Goal: Information Seeking & Learning: Understand process/instructions

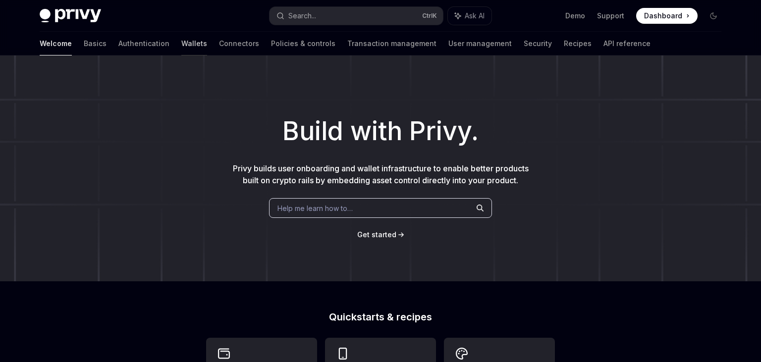
click at [181, 47] on link "Wallets" at bounding box center [194, 44] width 26 height 24
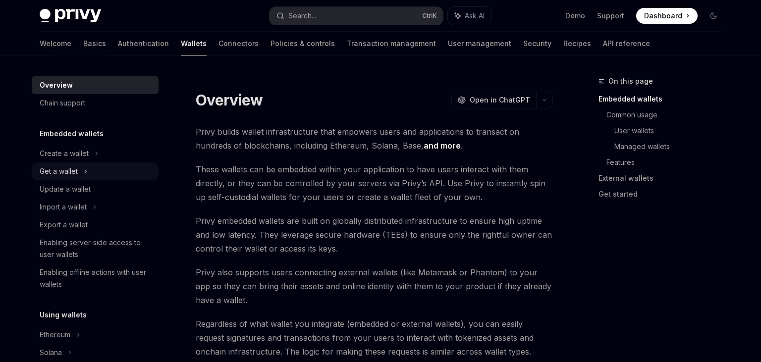
click at [56, 174] on div "Get a wallet" at bounding box center [59, 171] width 38 height 12
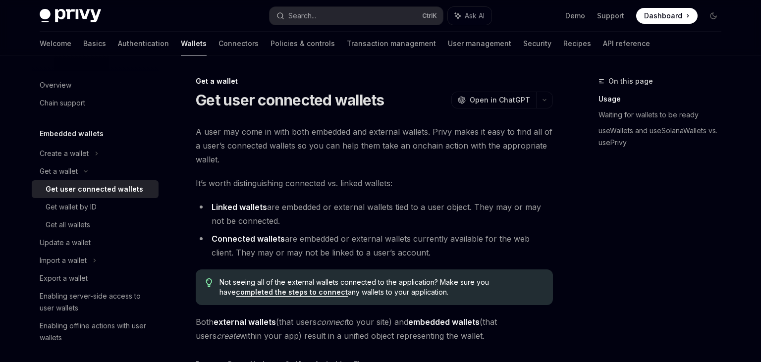
click at [75, 188] on div "Get user connected wallets" at bounding box center [95, 189] width 98 height 12
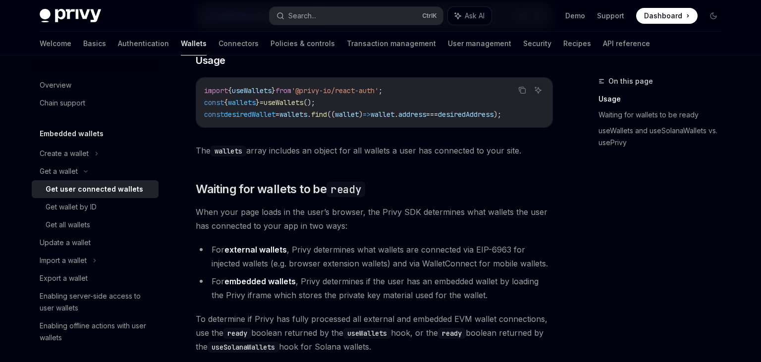
scroll to position [262, 0]
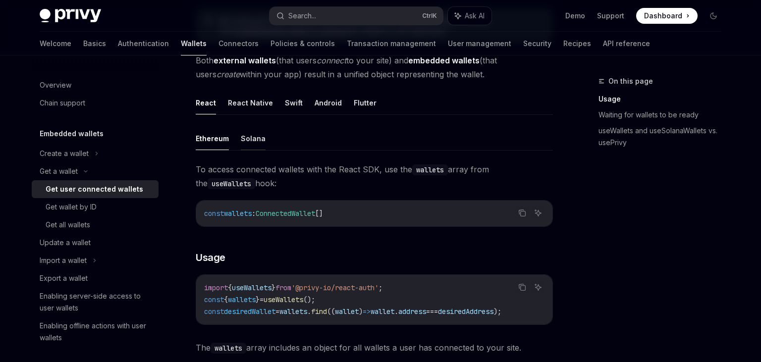
click at [252, 139] on button "Solana" at bounding box center [253, 138] width 25 height 23
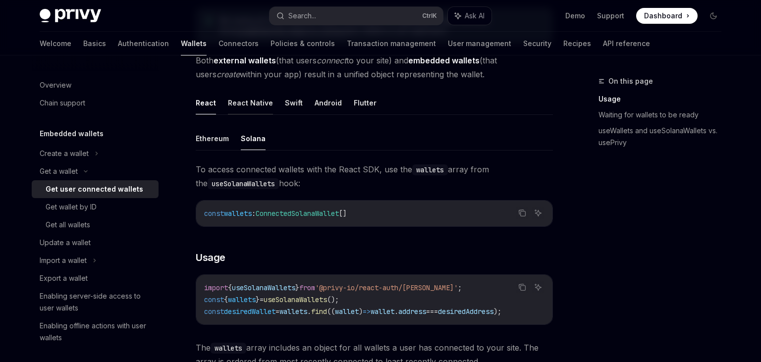
click at [248, 103] on button "React Native" at bounding box center [250, 102] width 45 height 23
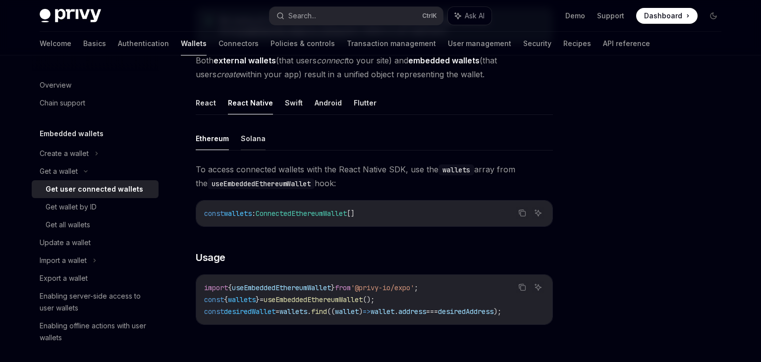
click at [253, 147] on button "Solana" at bounding box center [253, 138] width 25 height 23
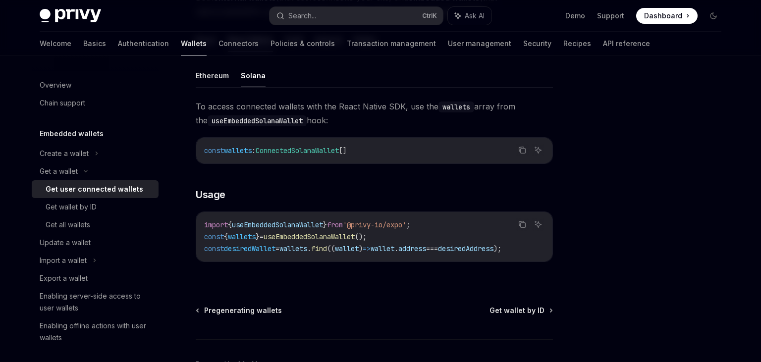
scroll to position [366, 0]
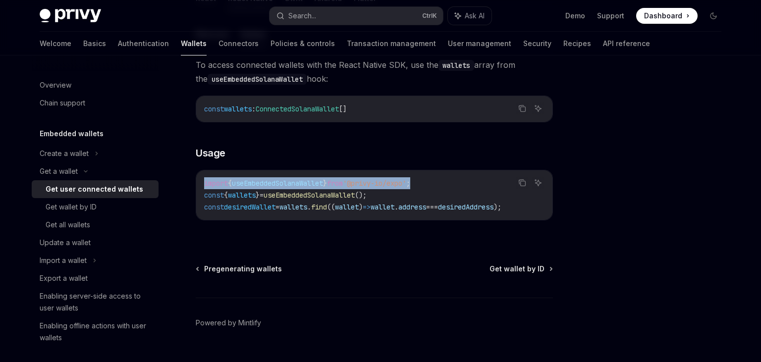
drag, startPoint x: 446, startPoint y: 184, endPoint x: 190, endPoint y: 180, distance: 256.1
click at [196, 180] on div "import { useEmbeddedSolanaWallet } from '@privy-io/expo' ; const { wallets } = …" at bounding box center [374, 195] width 356 height 50
copy span "import { useEmbeddedSolanaWallet } from '@privy-io/expo' ;"
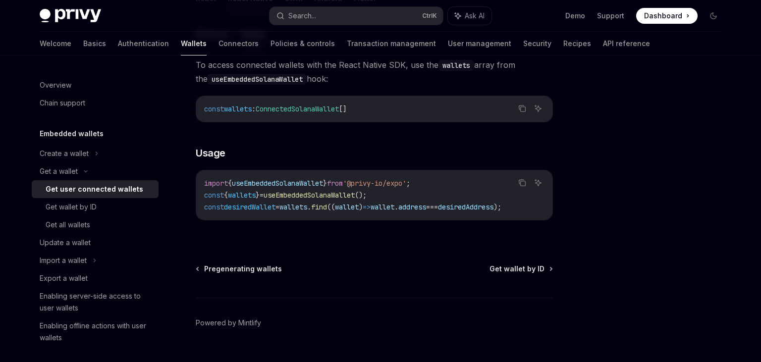
click at [304, 205] on span "wallets" at bounding box center [293, 207] width 28 height 9
drag, startPoint x: 395, startPoint y: 197, endPoint x: 201, endPoint y: 199, distance: 194.2
click at [201, 199] on div "import { useEmbeddedSolanaWallet } from '@privy-io/expo' ; const { wallets } = …" at bounding box center [374, 195] width 356 height 50
copy span "const { wallets } = useEmbeddedSolanaWallet ();"
click at [493, 207] on span "desiredAddress" at bounding box center [465, 207] width 55 height 9
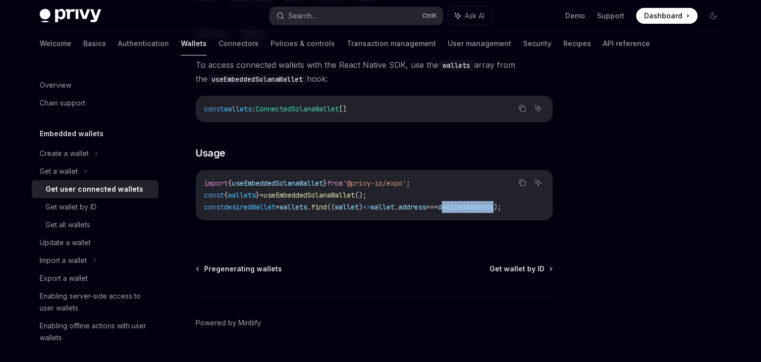
click at [493, 207] on span "desiredAddress" at bounding box center [465, 207] width 55 height 9
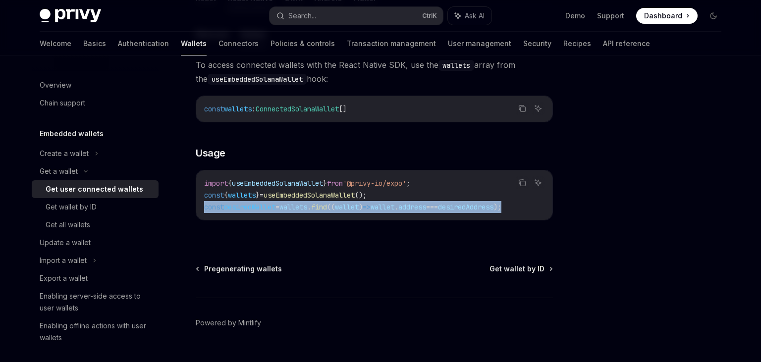
click at [493, 207] on span "desiredAddress" at bounding box center [465, 207] width 55 height 9
copy code "const desiredWallet = wallets . find (( wallet ) => wallet . address === desire…"
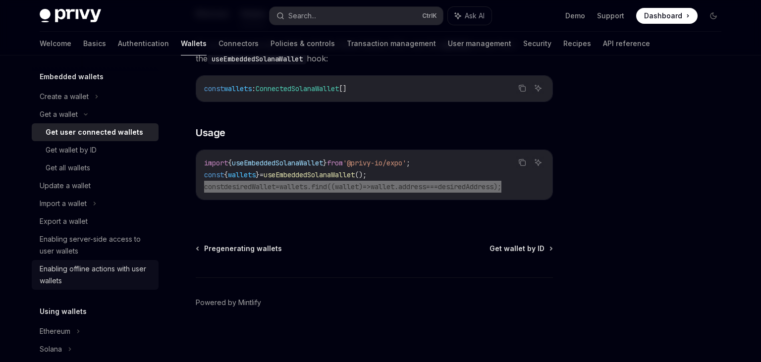
scroll to position [171, 0]
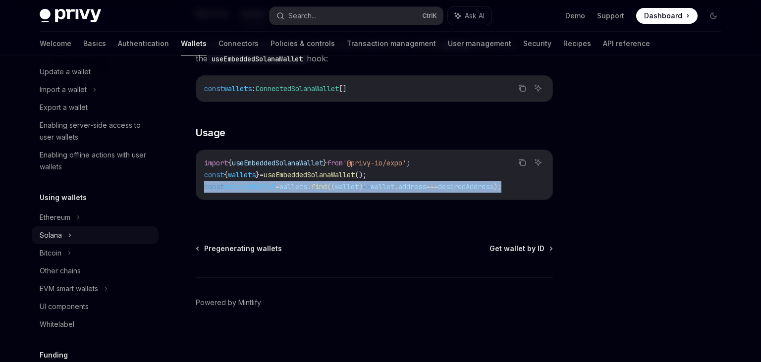
click at [58, 6] on div "Solana" at bounding box center [59, 1] width 38 height 12
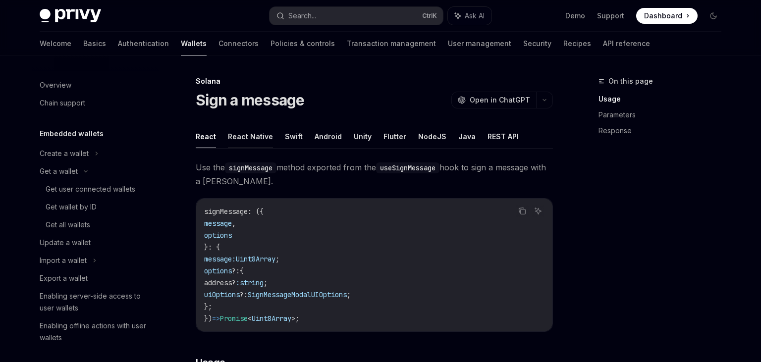
click at [262, 136] on button "React Native" at bounding box center [250, 136] width 45 height 23
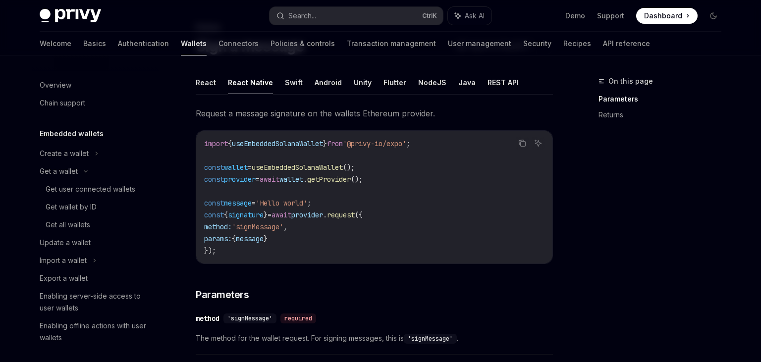
scroll to position [52, 0]
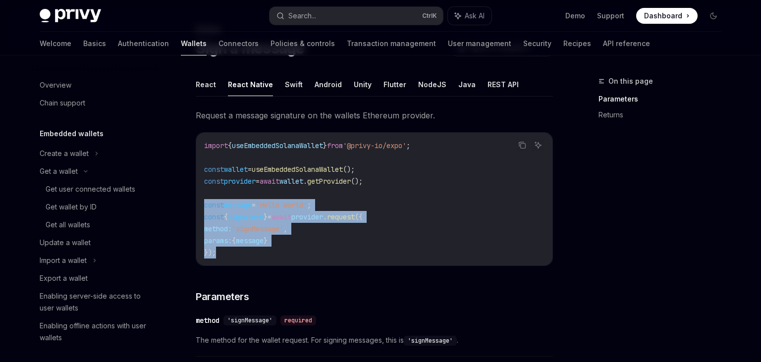
drag, startPoint x: 230, startPoint y: 263, endPoint x: 204, endPoint y: 203, distance: 65.7
click at [204, 203] on div "import { useEmbeddedSolanaWallet } from '@privy-io/expo' ; const wallet = useEm…" at bounding box center [374, 199] width 356 height 133
click at [311, 204] on span ";" at bounding box center [309, 205] width 4 height 9
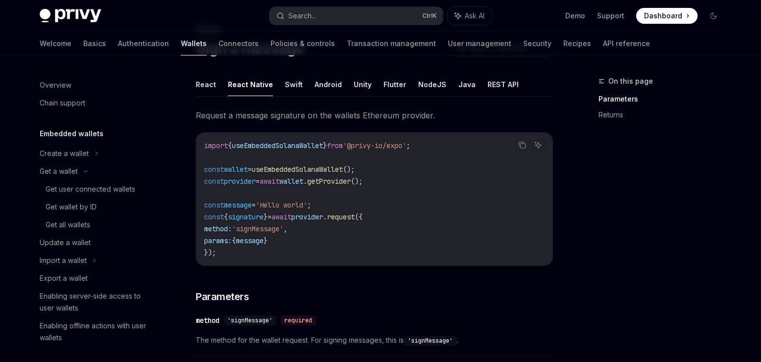
click at [349, 186] on code "import { useEmbeddedSolanaWallet } from '@privy-io/expo' ; const wallet = useEm…" at bounding box center [374, 199] width 340 height 119
drag, startPoint x: 406, startPoint y: 180, endPoint x: 196, endPoint y: 178, distance: 209.5
click at [196, 178] on div "import { useEmbeddedSolanaWallet } from '@privy-io/expo' ; const wallet = useEm…" at bounding box center [374, 199] width 356 height 133
copy span "const provider = await wallet . getProvider ();"
click at [267, 215] on span "}" at bounding box center [265, 216] width 4 height 9
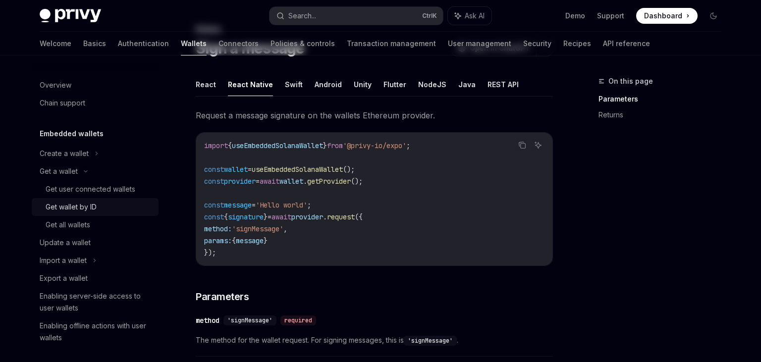
scroll to position [0, 0]
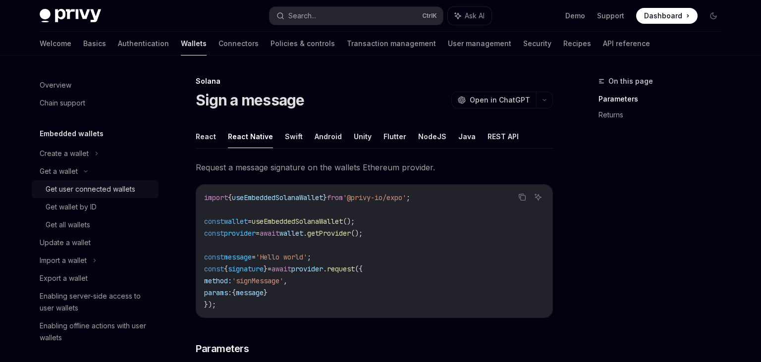
click at [104, 186] on div "Get user connected wallets" at bounding box center [91, 189] width 90 height 12
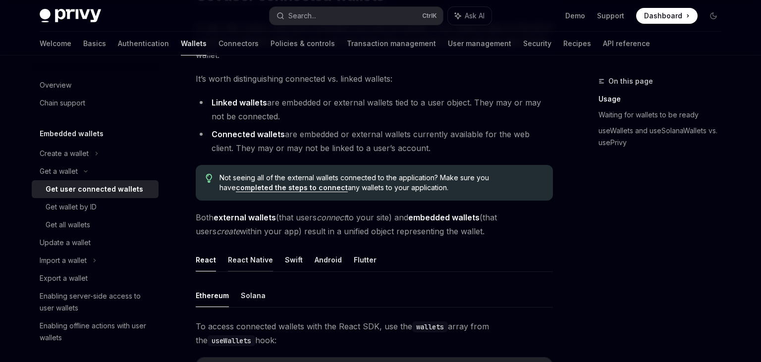
scroll to position [157, 0]
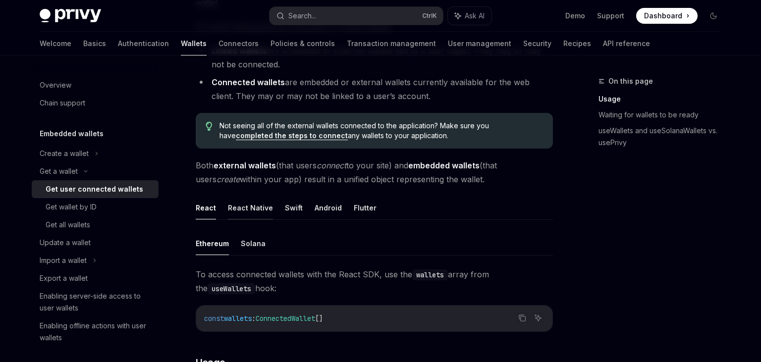
click at [255, 213] on button "React Native" at bounding box center [250, 207] width 45 height 23
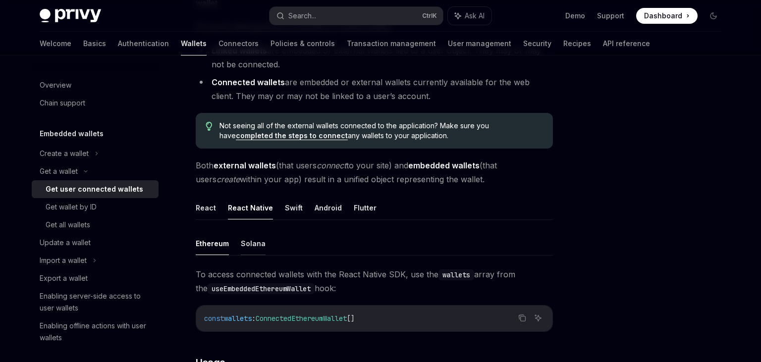
click at [253, 245] on button "Solana" at bounding box center [253, 243] width 25 height 23
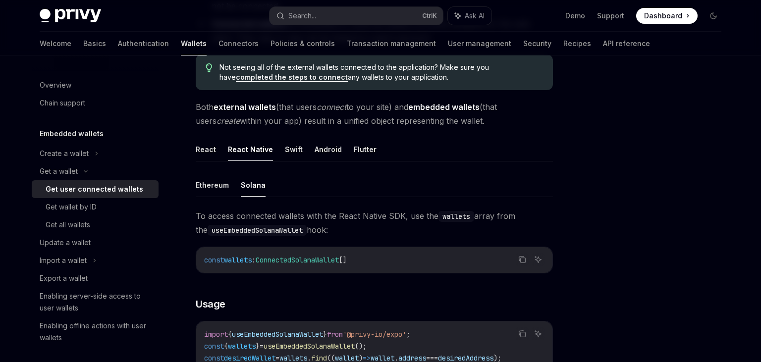
scroll to position [366, 0]
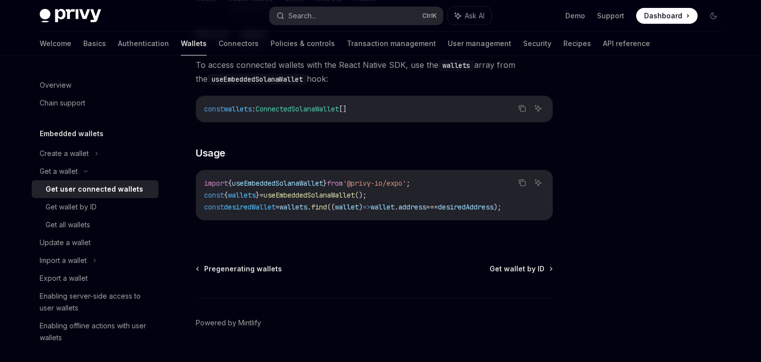
click at [394, 210] on span "wallet" at bounding box center [382, 207] width 24 height 9
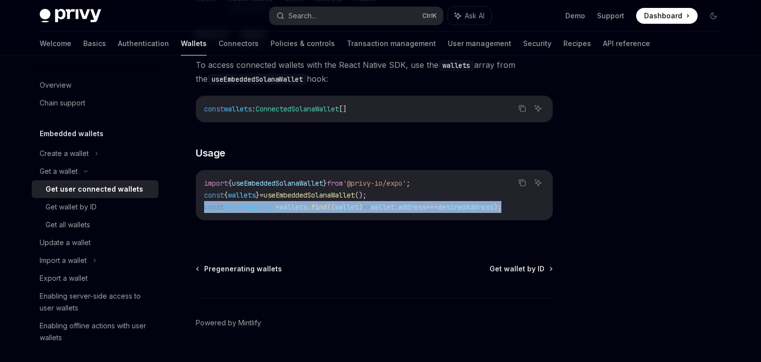
click at [394, 210] on span "wallet" at bounding box center [382, 207] width 24 height 9
copy code "const desiredWallet = wallets . find (( wallet ) => wallet . address === desire…"
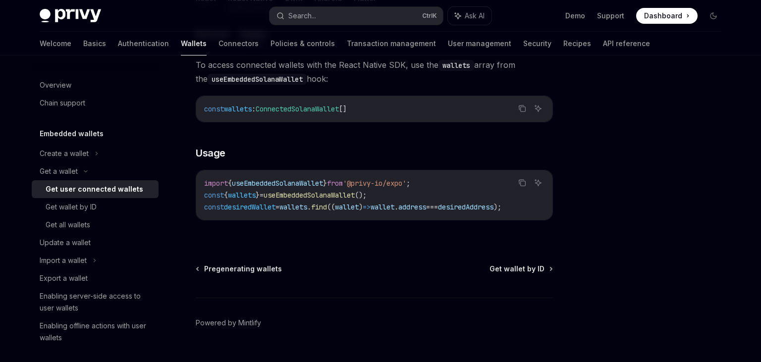
click at [364, 181] on span "'@privy-io/expo'" at bounding box center [374, 183] width 63 height 9
click at [526, 185] on icon "Copy the contents from the code block" at bounding box center [522, 183] width 8 height 8
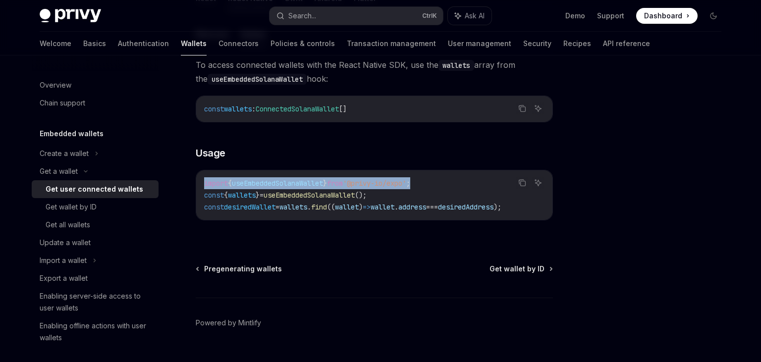
drag, startPoint x: 426, startPoint y: 181, endPoint x: 196, endPoint y: 181, distance: 230.8
click at [196, 181] on div "import { useEmbeddedSolanaWallet } from '@privy-io/expo' ; const { wallets } = …" at bounding box center [374, 195] width 356 height 50
copy span "import { useEmbeddedSolanaWallet } from '@privy-io/expo' ;"
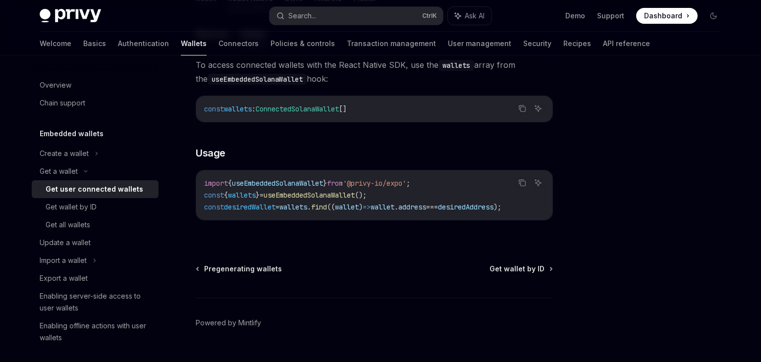
click at [272, 79] on code "useEmbeddedSolanaWallet" at bounding box center [257, 79] width 99 height 11
click at [271, 79] on code "useEmbeddedSolanaWallet" at bounding box center [257, 79] width 99 height 11
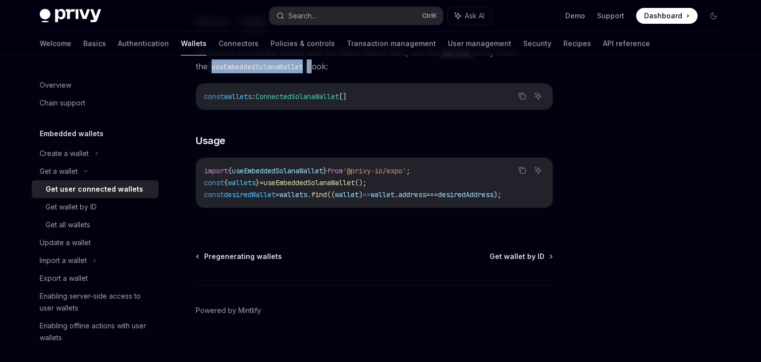
scroll to position [386, 0]
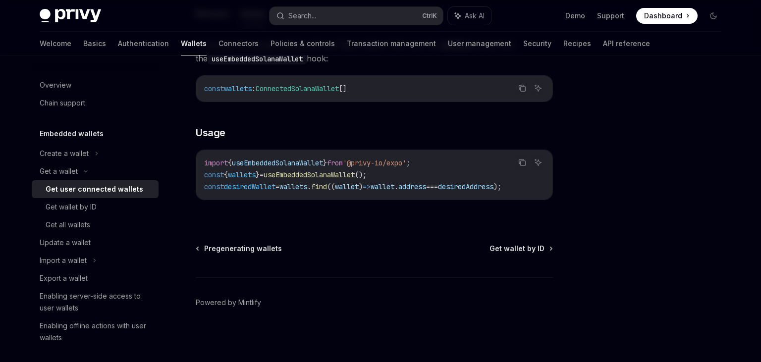
click at [64, 137] on h5 "Embedded wallets" at bounding box center [72, 134] width 64 height 12
click at [73, 157] on div "Create a wallet" at bounding box center [64, 154] width 49 height 12
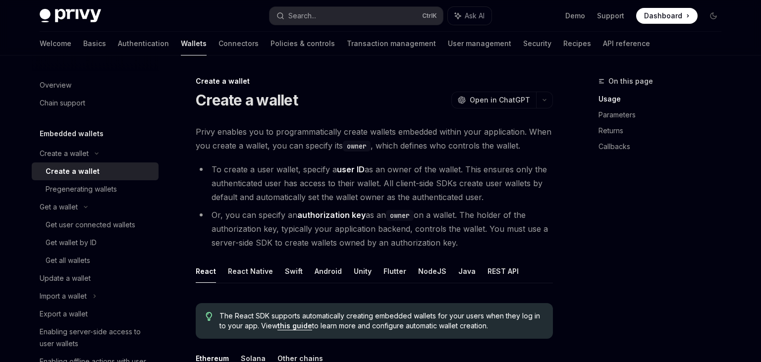
click at [74, 172] on div "Create a wallet" at bounding box center [73, 171] width 54 height 12
click at [230, 277] on button "React Native" at bounding box center [250, 271] width 45 height 23
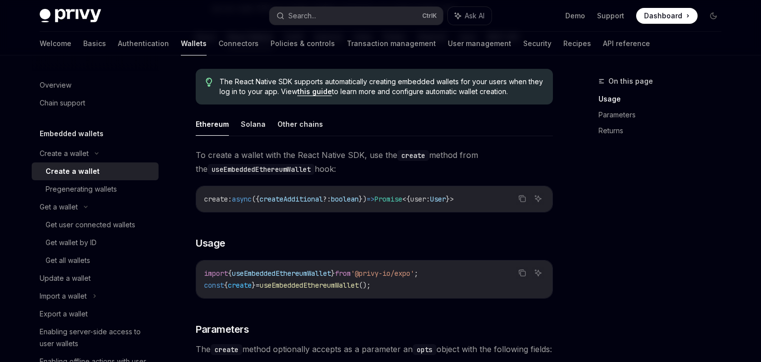
scroll to position [209, 0]
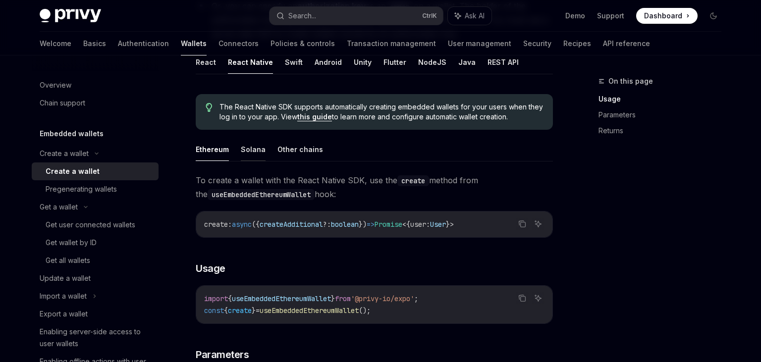
click at [245, 155] on button "Solana" at bounding box center [253, 149] width 25 height 23
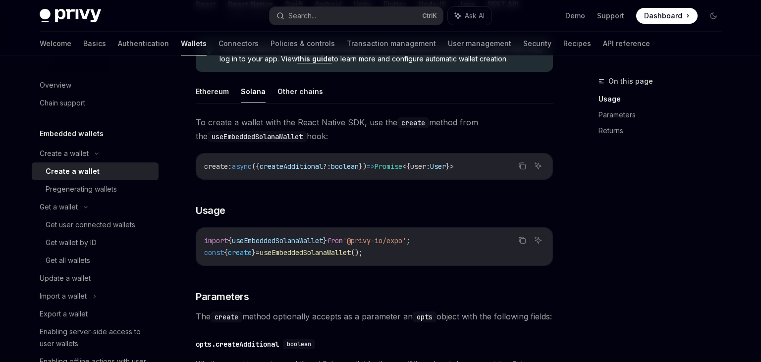
scroll to position [314, 0]
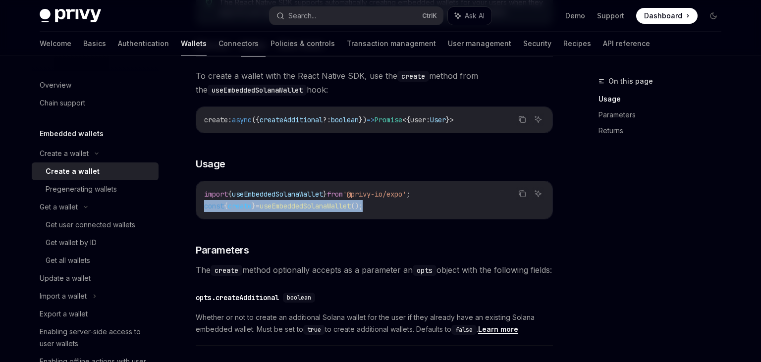
drag, startPoint x: 391, startPoint y: 206, endPoint x: 192, endPoint y: 209, distance: 199.6
click at [196, 209] on div "import { useEmbeddedSolanaWallet } from '@privy-io/expo' ; const { create } = u…" at bounding box center [374, 200] width 356 height 38
copy span "const { create } = useEmbeddedSolanaWallet ();"
click at [418, 215] on div "import { useEmbeddedSolanaWallet } from '@privy-io/expo' ; const { create } = u…" at bounding box center [374, 200] width 356 height 38
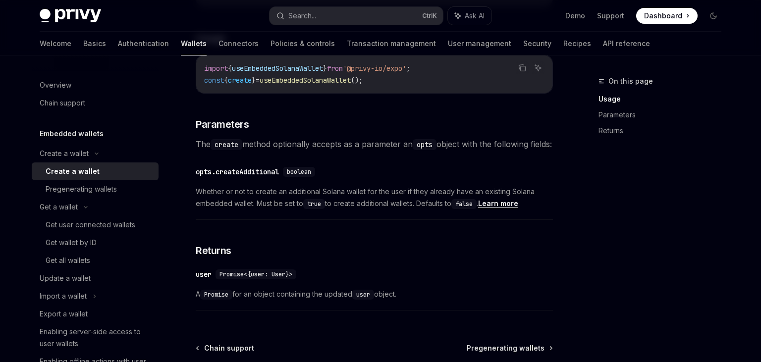
scroll to position [418, 0]
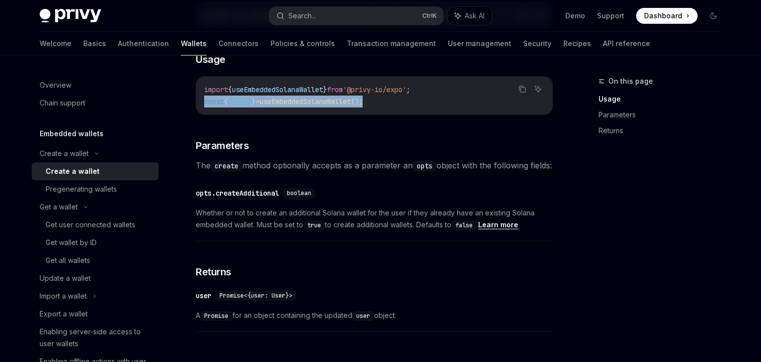
drag, startPoint x: 394, startPoint y: 100, endPoint x: 191, endPoint y: 107, distance: 202.7
click at [196, 107] on div "import { useEmbeddedSolanaWallet } from '@privy-io/expo' ; const { create } = u…" at bounding box center [374, 96] width 356 height 38
copy span "const { create } = useEmbeddedSolanaWallet ();"
click at [385, 100] on code "import { useEmbeddedSolanaWallet } from '@privy-io/expo' ; const { create } = u…" at bounding box center [374, 96] width 340 height 24
click at [247, 198] on div "opts.createAdditional" at bounding box center [237, 193] width 83 height 10
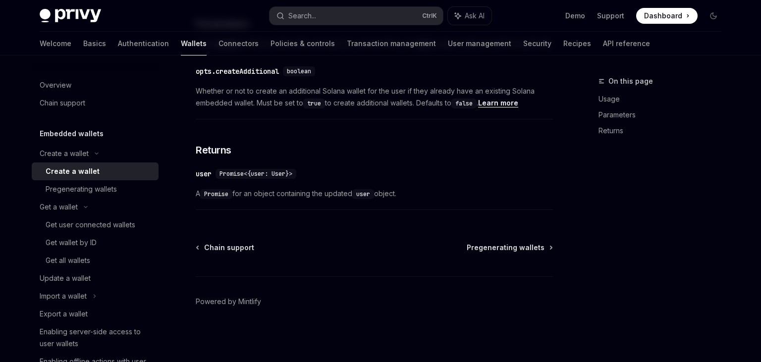
scroll to position [553, 0]
click at [503, 104] on link "Learn more" at bounding box center [498, 103] width 40 height 9
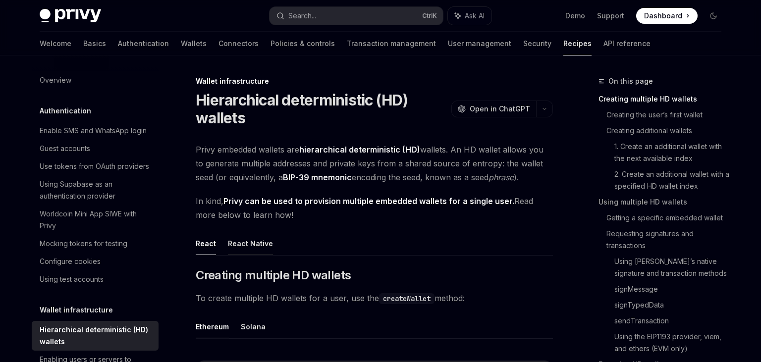
click at [245, 248] on button "React Native" at bounding box center [250, 243] width 45 height 23
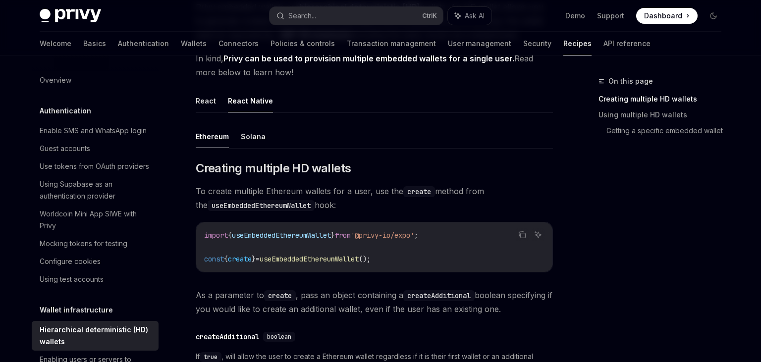
scroll to position [157, 0]
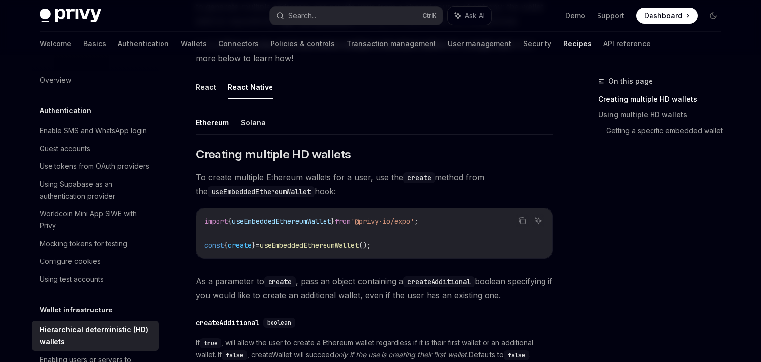
click at [247, 120] on button "Solana" at bounding box center [253, 122] width 25 height 23
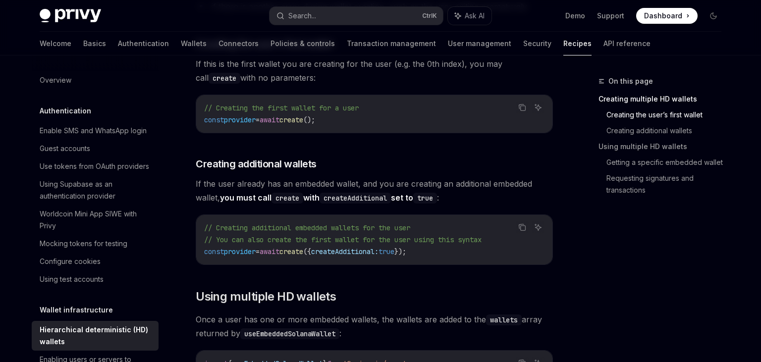
scroll to position [628, 0]
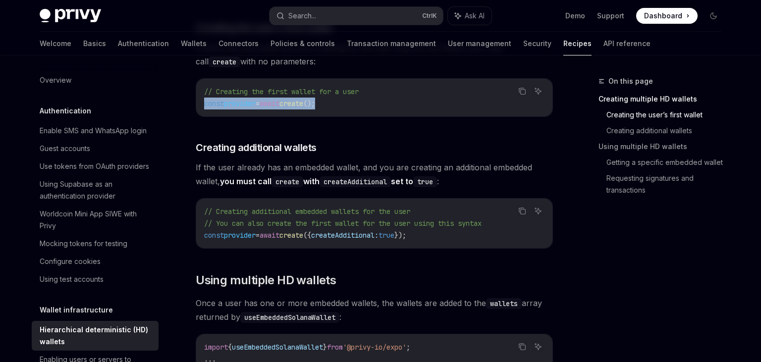
drag, startPoint x: 278, startPoint y: 106, endPoint x: 395, endPoint y: 103, distance: 116.9
click at [395, 103] on div "// Creating the first wallet for a user const provider = await create ();" at bounding box center [374, 98] width 356 height 38
copy span "const provider = await create ();"
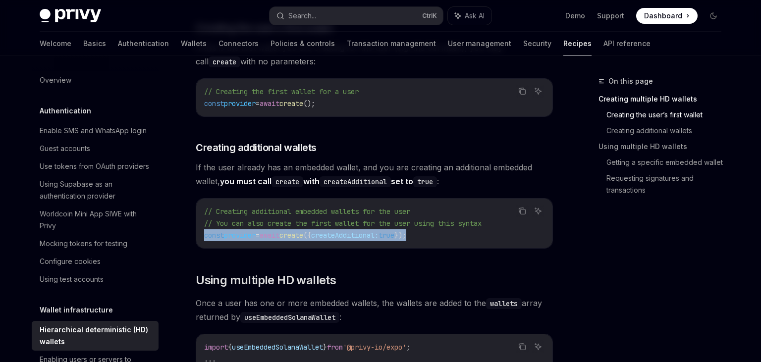
drag, startPoint x: 441, startPoint y: 233, endPoint x: 191, endPoint y: 236, distance: 250.6
click at [196, 237] on div "// Creating additional embedded wallets for the user // You can also create the…" at bounding box center [374, 224] width 356 height 50
copy span "const provider = await create ({ createAdditional: true });"
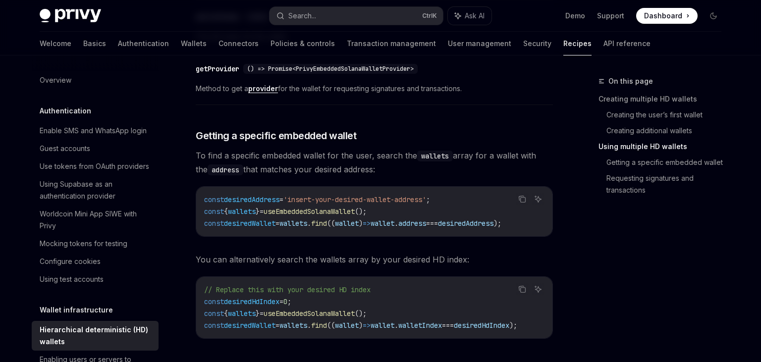
scroll to position [1151, 0]
drag, startPoint x: 302, startPoint y: 197, endPoint x: 451, endPoint y: 197, distance: 149.1
click at [430, 197] on span "const desiredAddress = 'insert-your-desired-wallet-address' ;" at bounding box center [317, 198] width 226 height 9
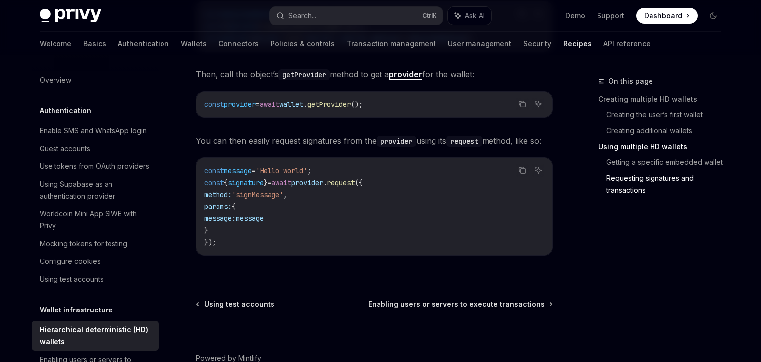
scroll to position [1569, 0]
click at [83, 43] on link "Basics" at bounding box center [94, 44] width 23 height 24
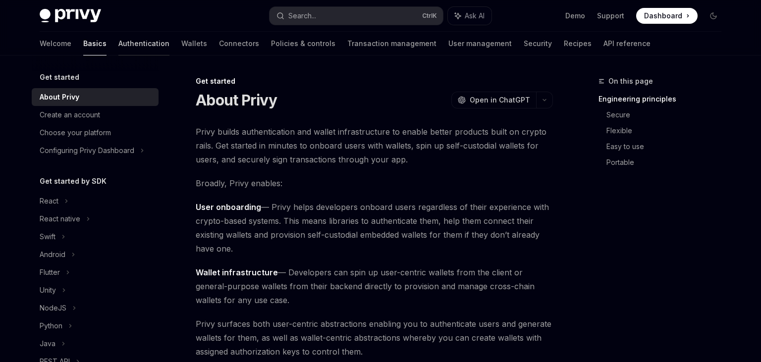
click at [118, 44] on link "Authentication" at bounding box center [143, 44] width 51 height 24
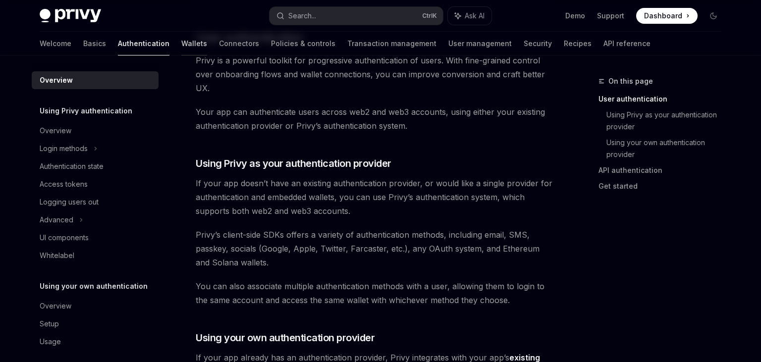
scroll to position [262, 0]
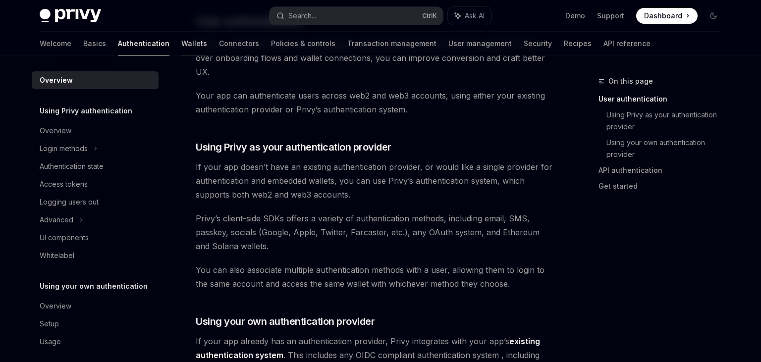
click at [181, 46] on link "Wallets" at bounding box center [194, 44] width 26 height 24
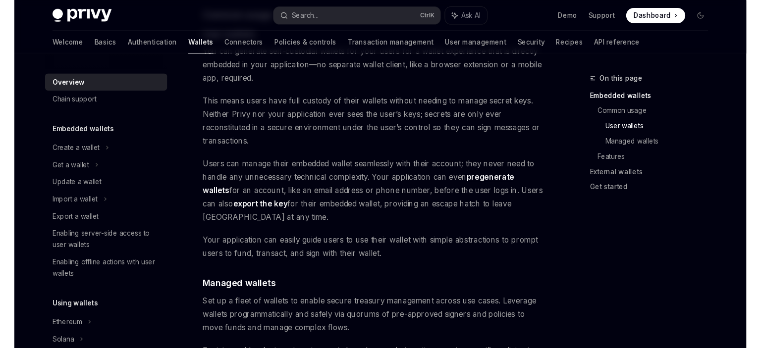
scroll to position [732, 0]
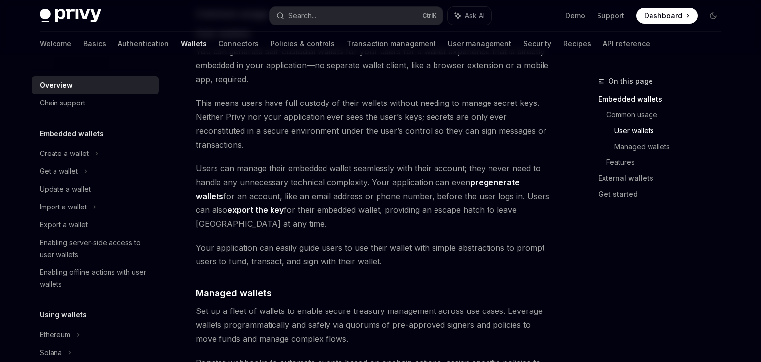
type textarea "*"
